Goal: Task Accomplishment & Management: Manage account settings

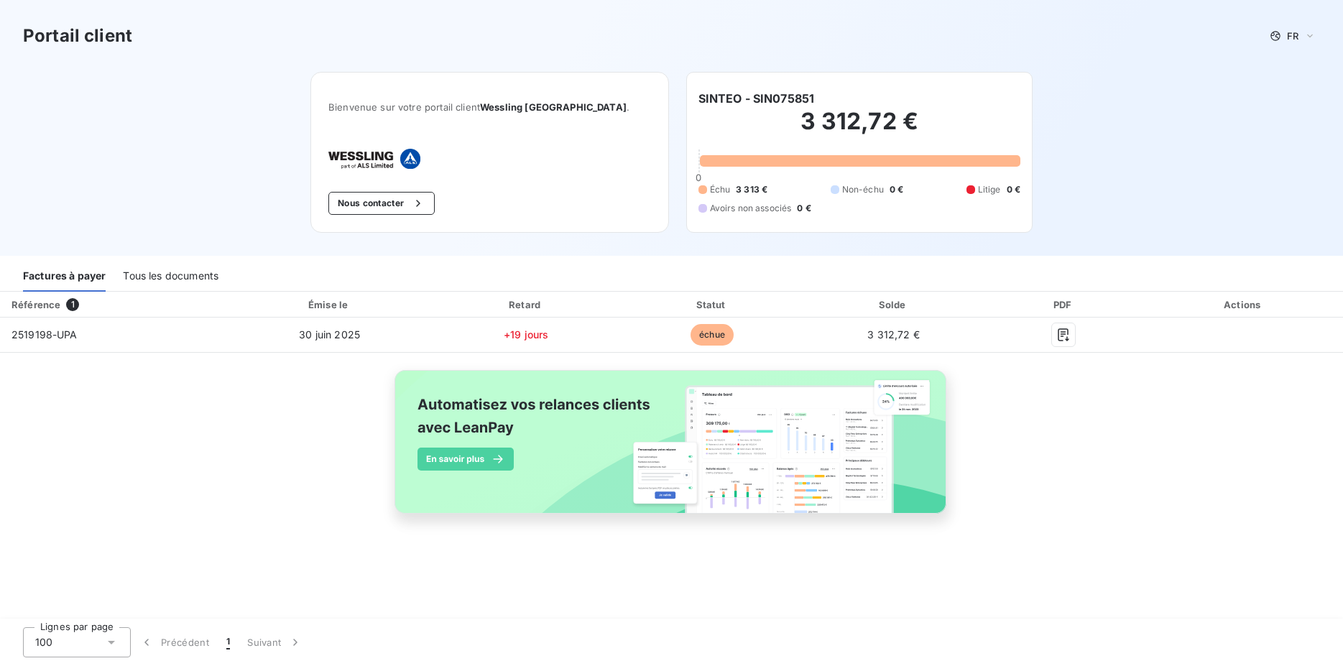
click at [181, 280] on div "Tous les documents" at bounding box center [171, 277] width 96 height 30
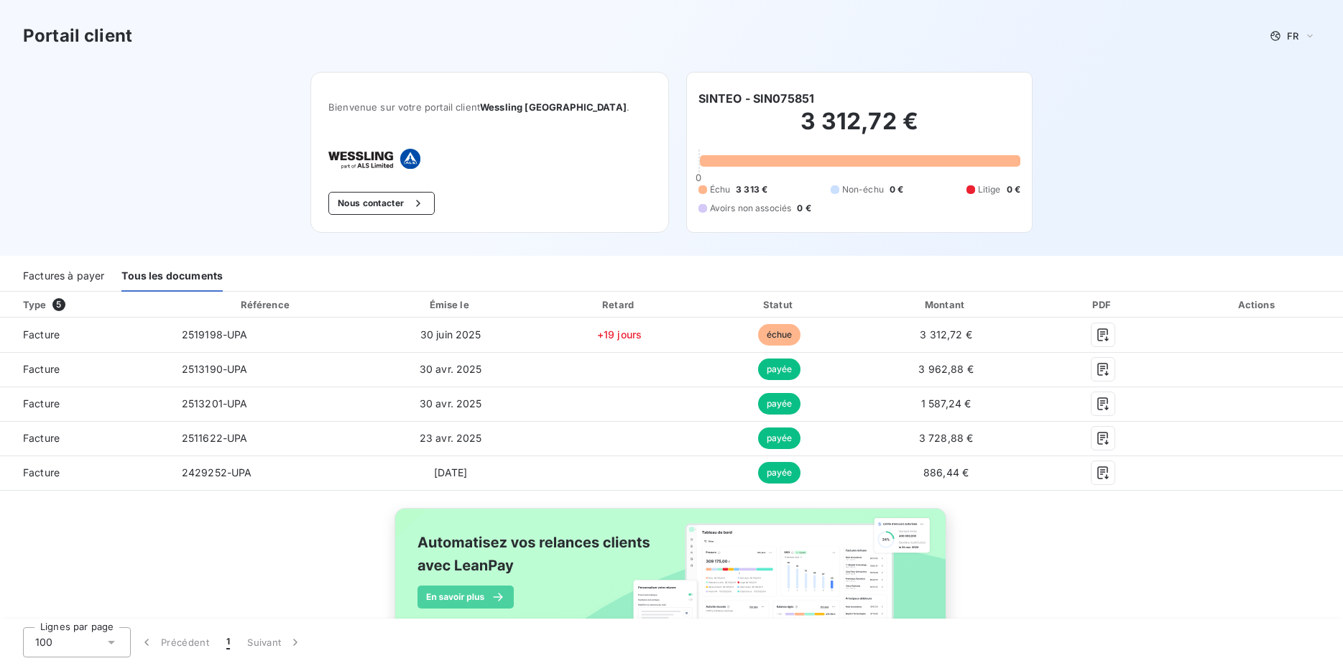
click at [83, 280] on div "Factures à payer" at bounding box center [63, 277] width 81 height 30
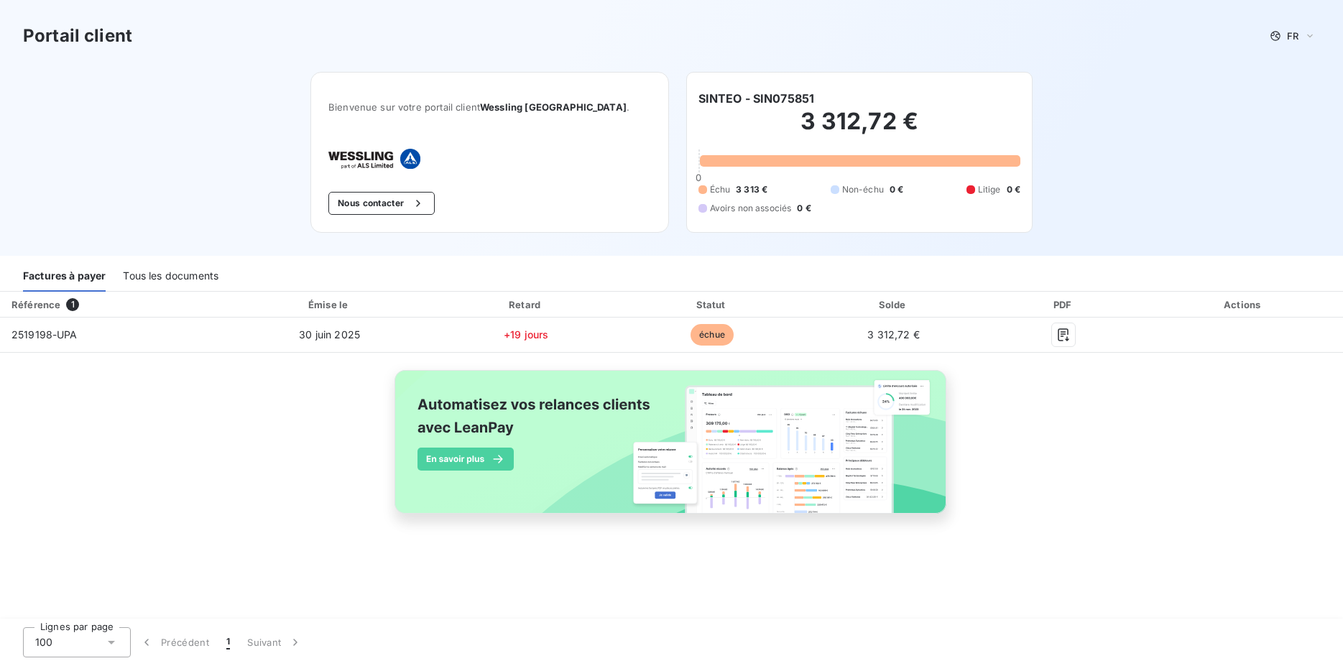
click at [196, 278] on div "Tous les documents" at bounding box center [171, 277] width 96 height 30
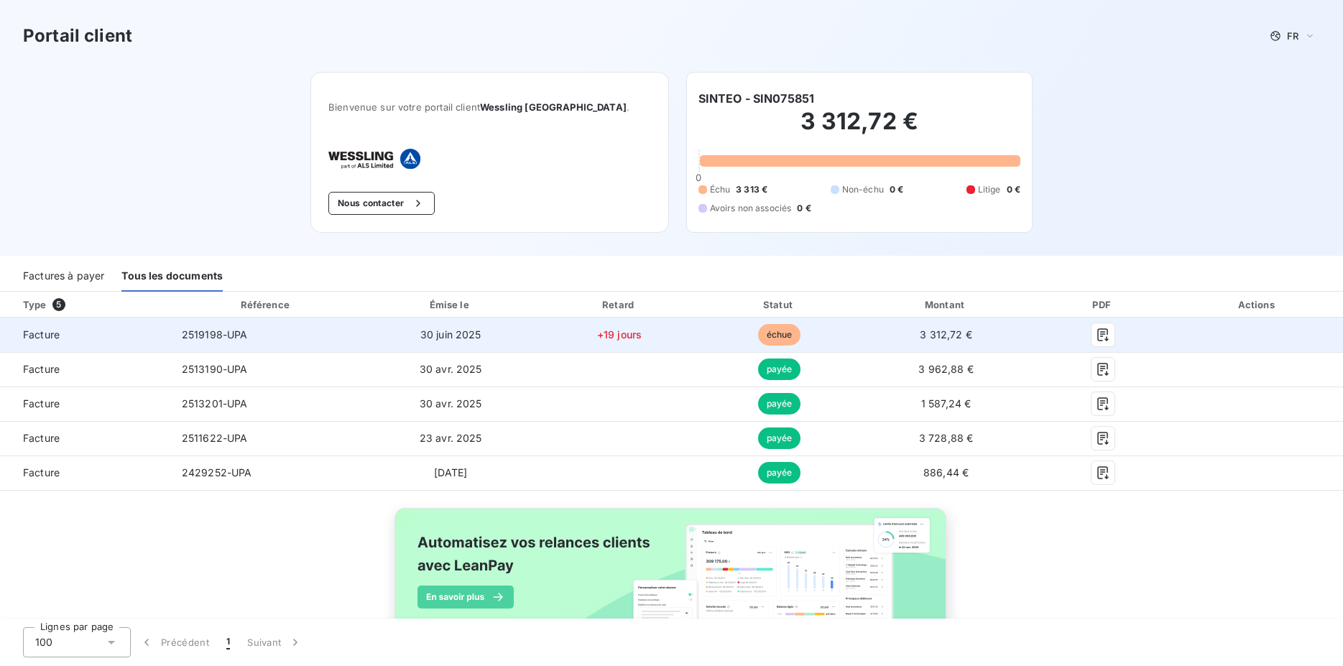
click at [597, 332] on span "+19 jours" at bounding box center [619, 334] width 45 height 12
